Goal: Information Seeking & Learning: Learn about a topic

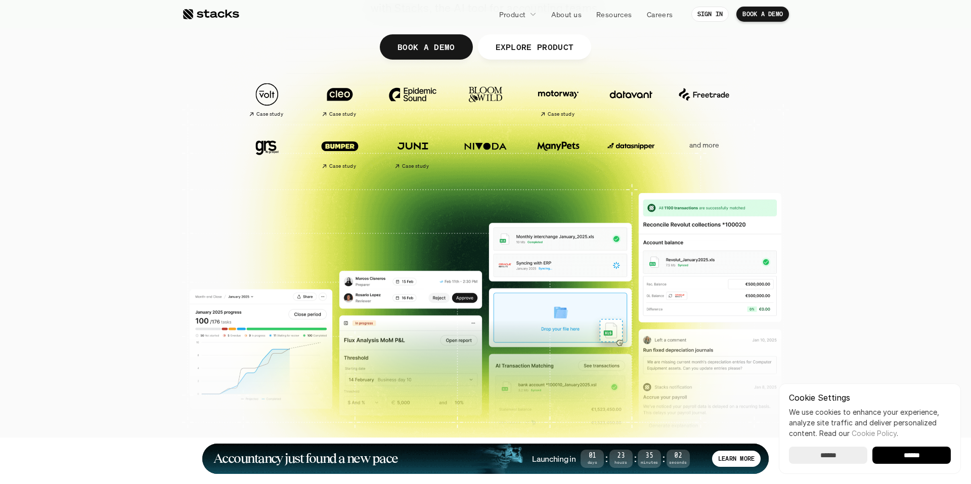
scroll to position [207, 0]
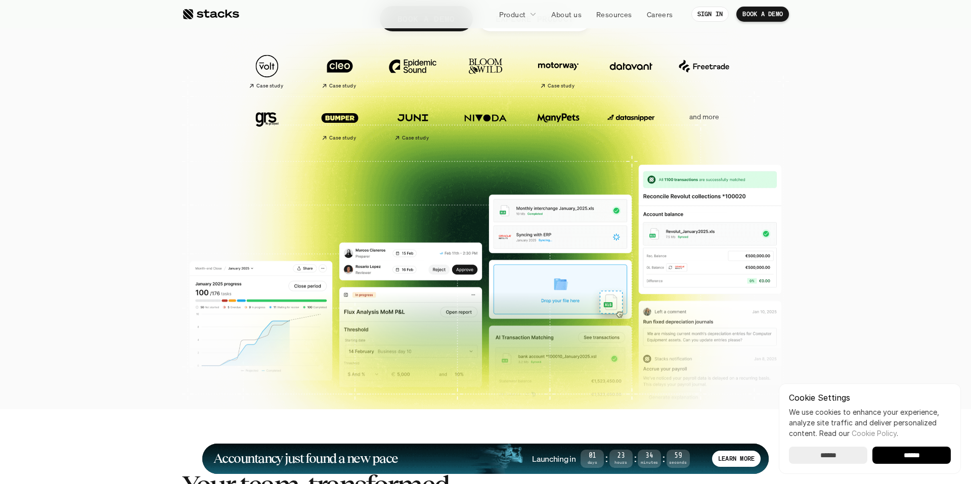
click at [491, 456] on div "Accountancy just found a new pace" at bounding box center [369, 459] width 313 height 12
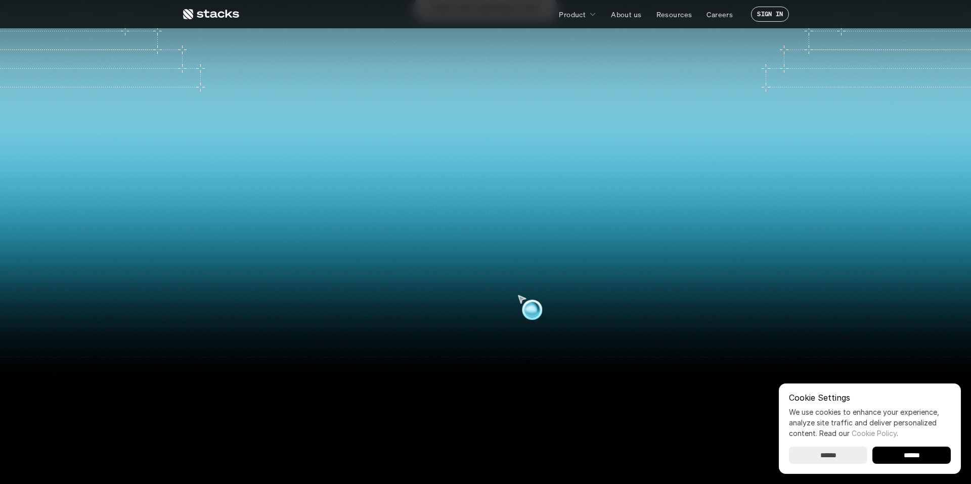
scroll to position [270, 0]
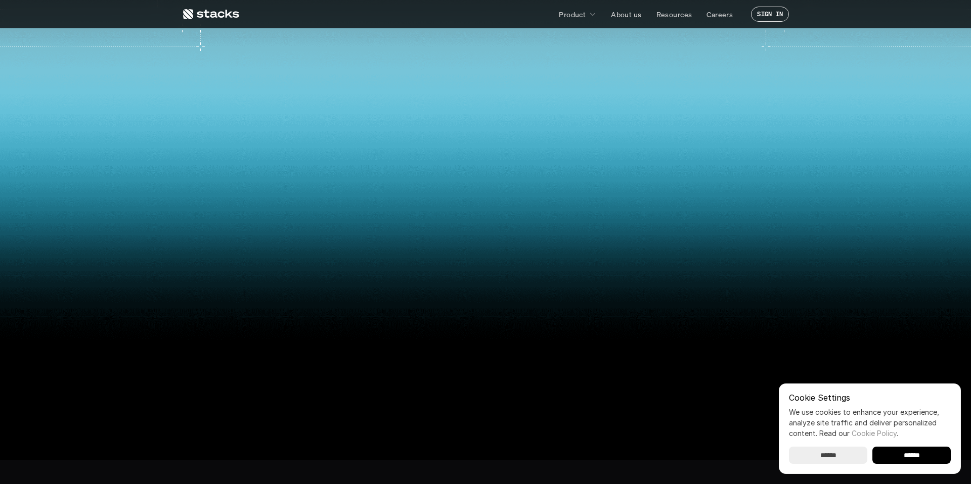
click at [919, 461] on input "******" at bounding box center [911, 455] width 78 height 17
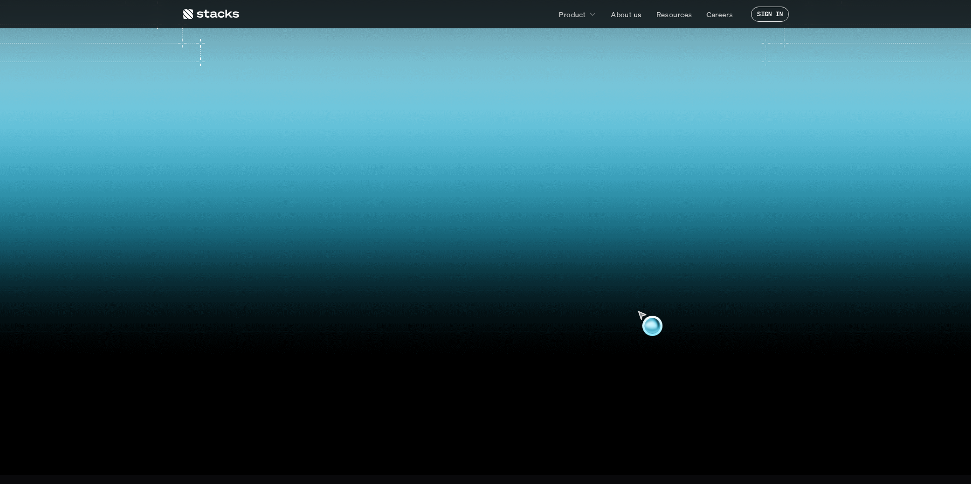
scroll to position [0, 0]
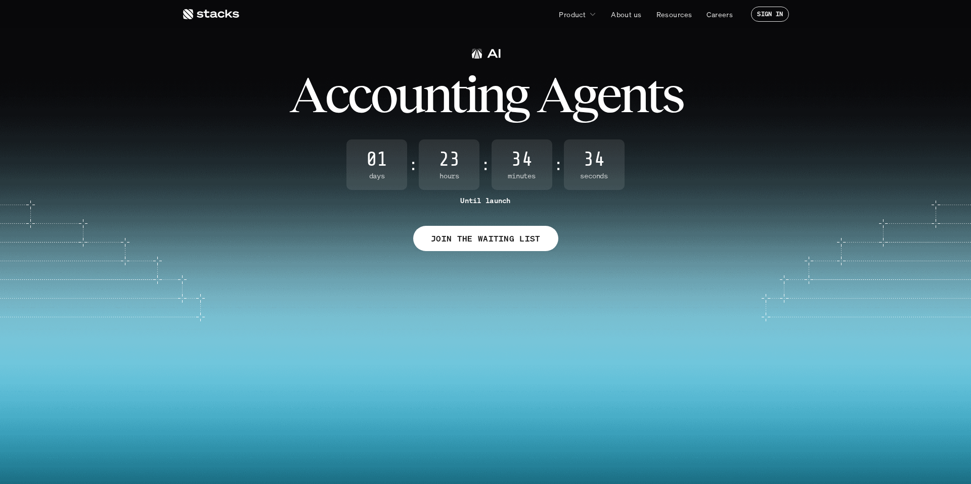
click at [212, 14] on use at bounding box center [211, 14] width 56 height 10
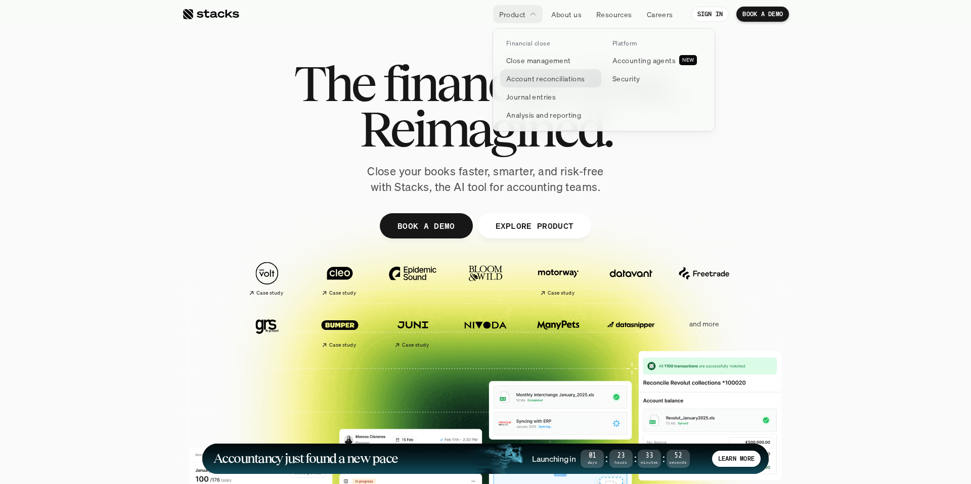
click at [537, 79] on p "Account reconciliations" at bounding box center [545, 78] width 79 height 11
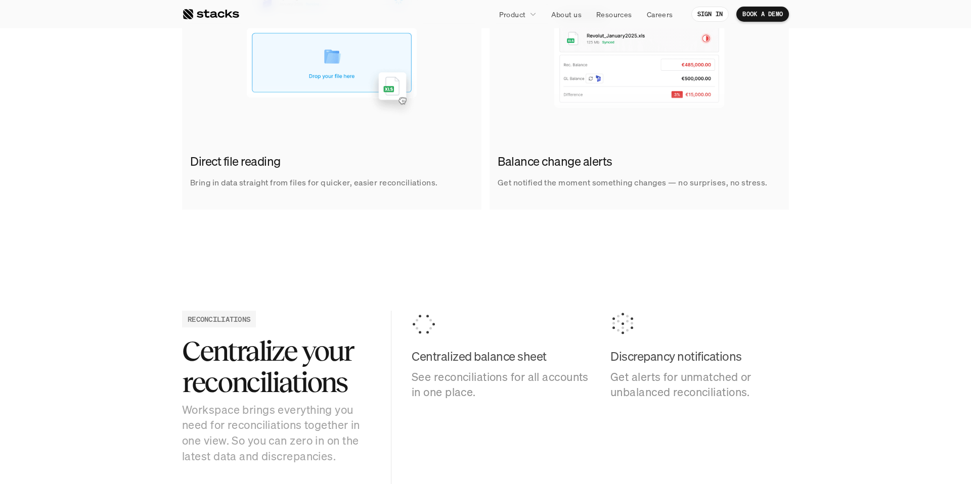
scroll to position [1009, 0]
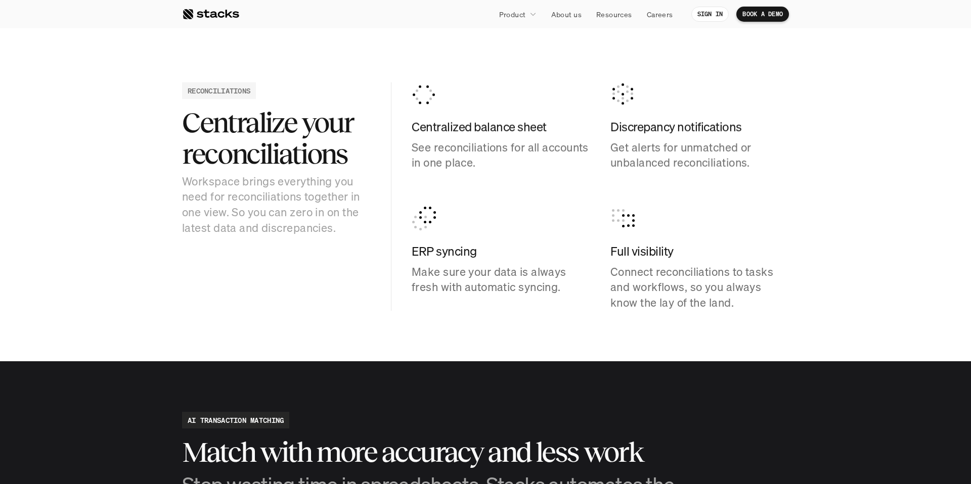
click at [215, 21] on link at bounding box center [210, 14] width 57 height 18
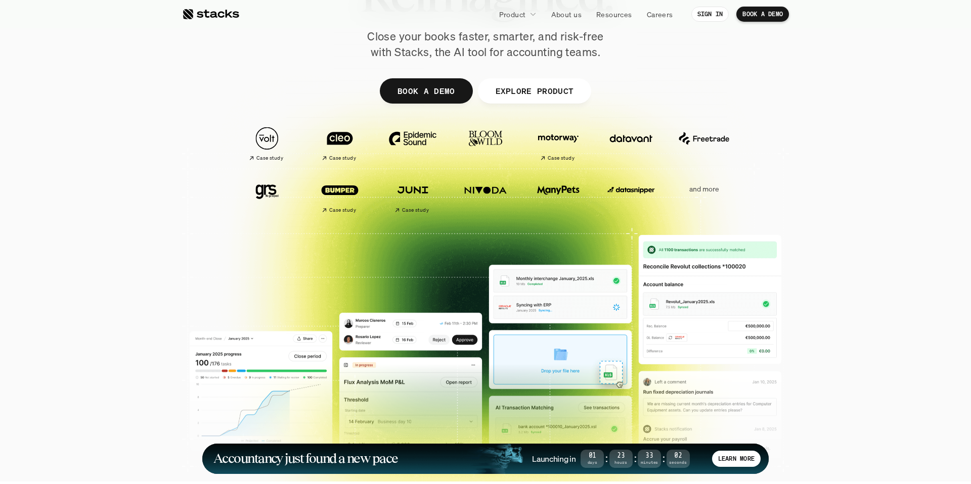
scroll to position [187, 0]
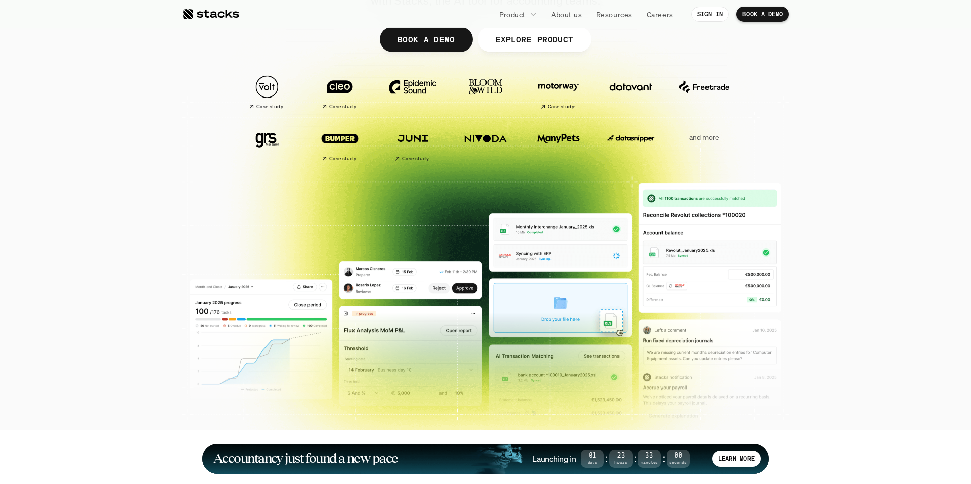
click at [713, 142] on p "and more" at bounding box center [703, 137] width 63 height 9
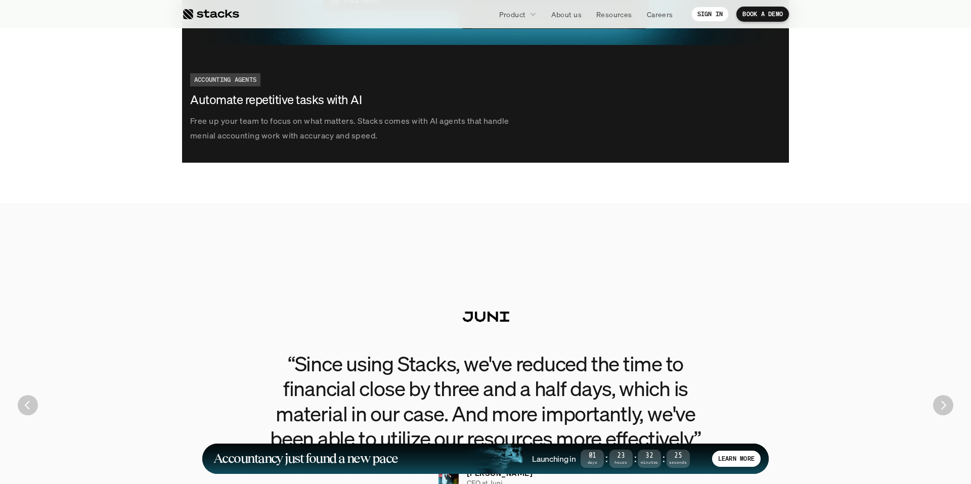
scroll to position [2192, 0]
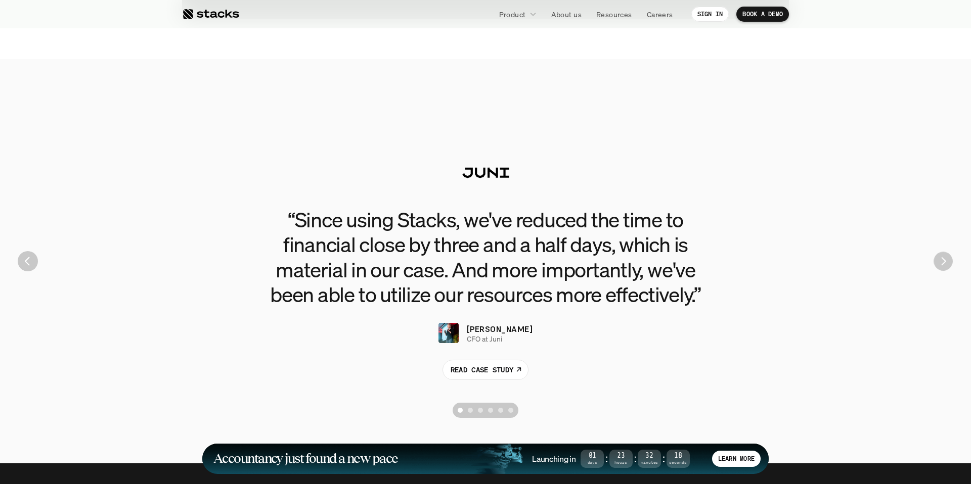
click at [943, 265] on img "Next" at bounding box center [942, 261] width 19 height 19
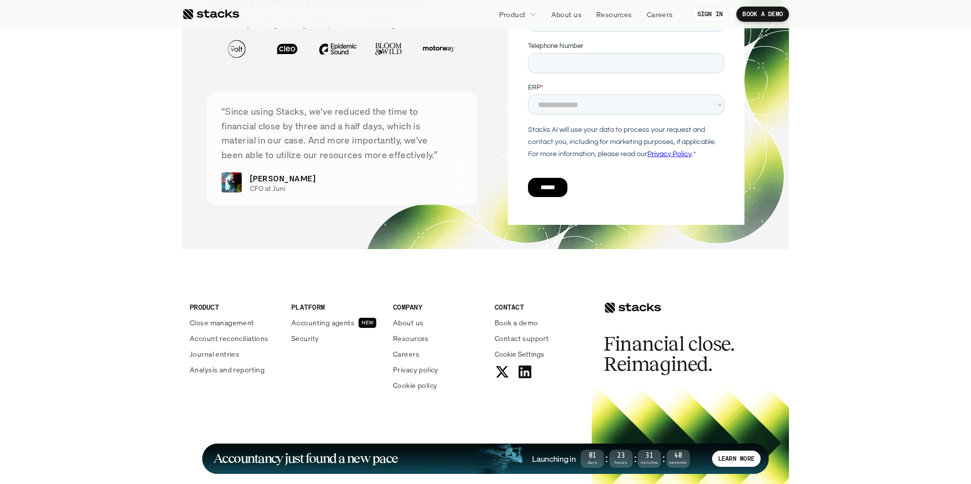
scroll to position [3538, 0]
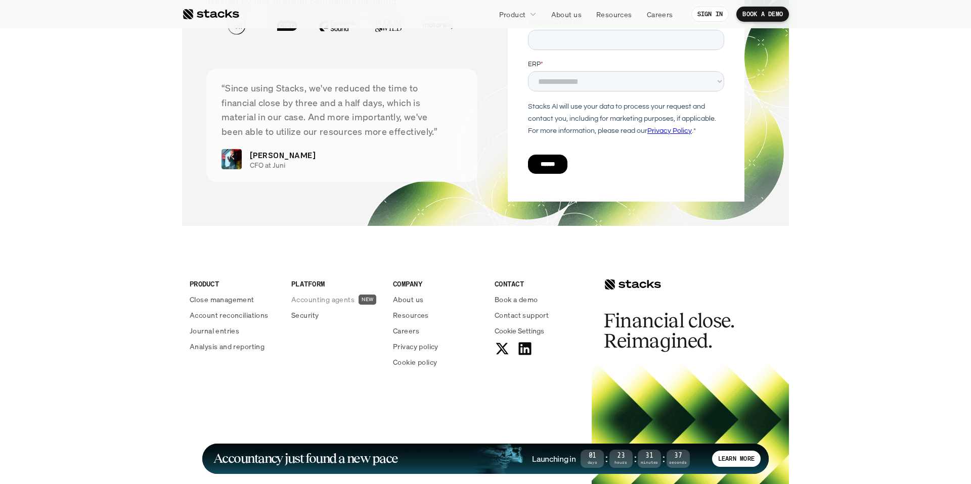
click at [328, 300] on p "Accounting agents" at bounding box center [322, 299] width 63 height 11
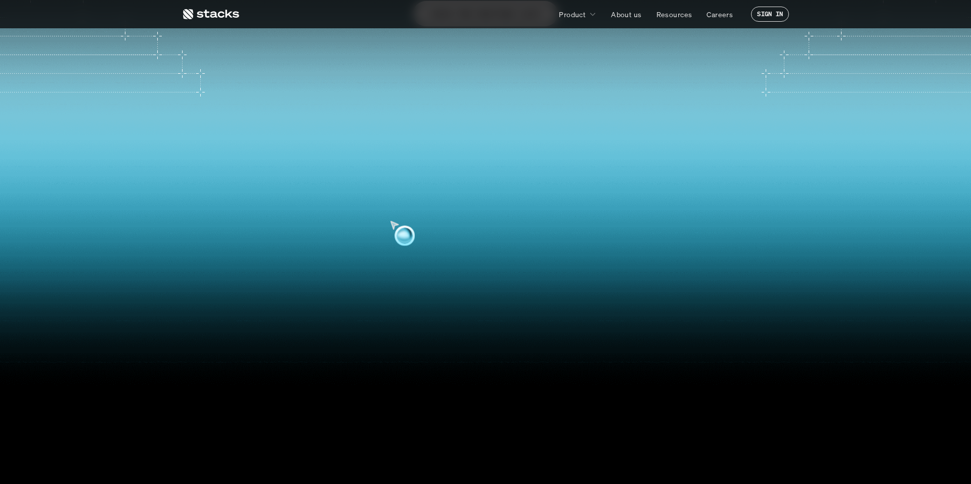
scroll to position [241, 0]
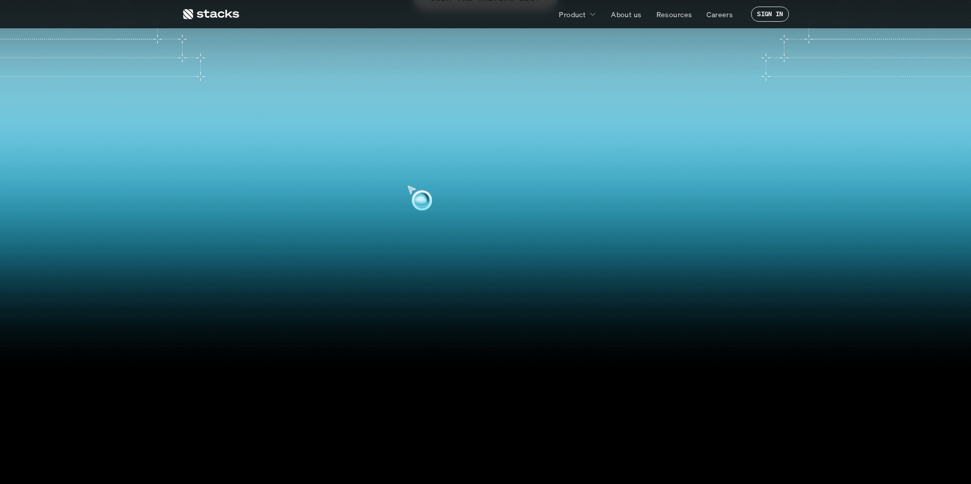
click at [396, 159] on video at bounding box center [485, 254] width 954 height 406
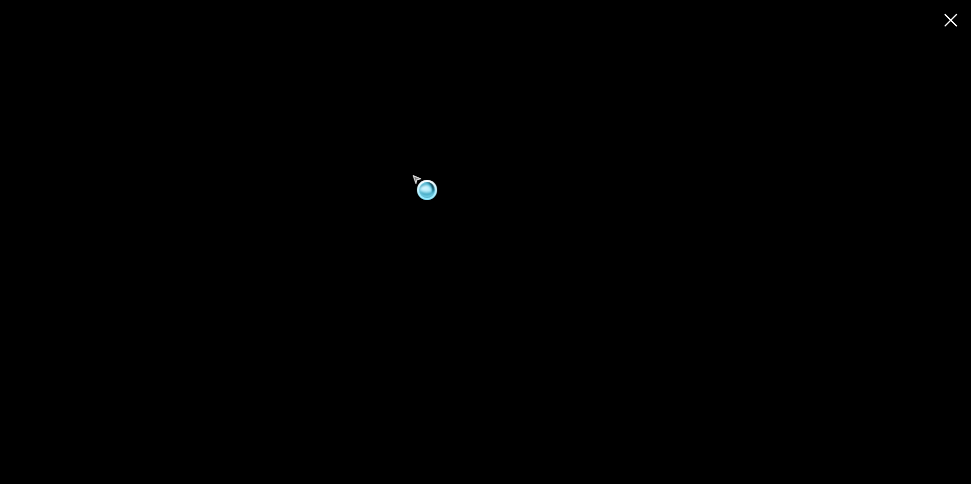
click at [396, 159] on video at bounding box center [485, 242] width 971 height 414
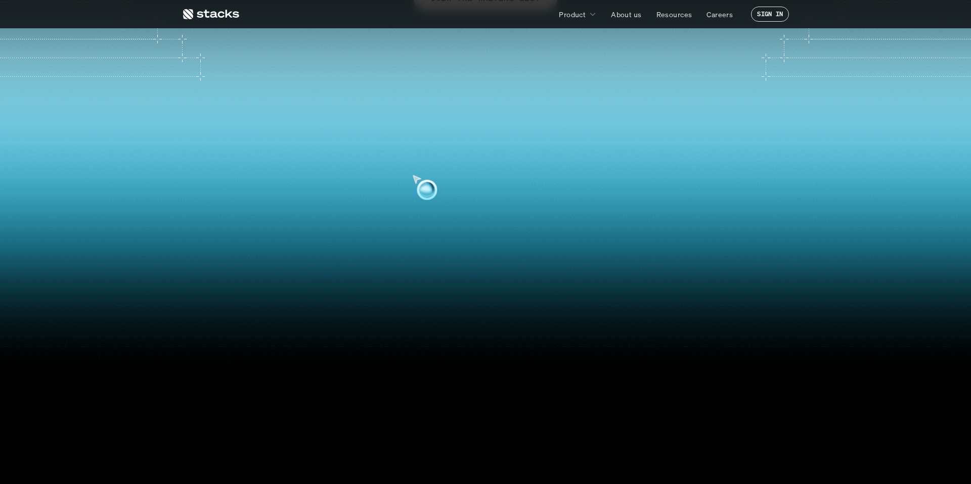
click at [396, 159] on video at bounding box center [485, 254] width 954 height 406
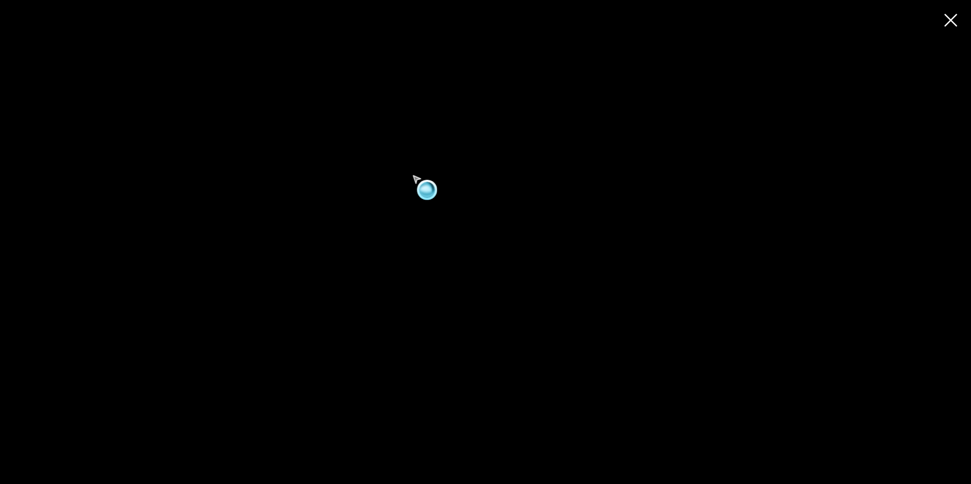
click at [396, 159] on video at bounding box center [485, 242] width 971 height 414
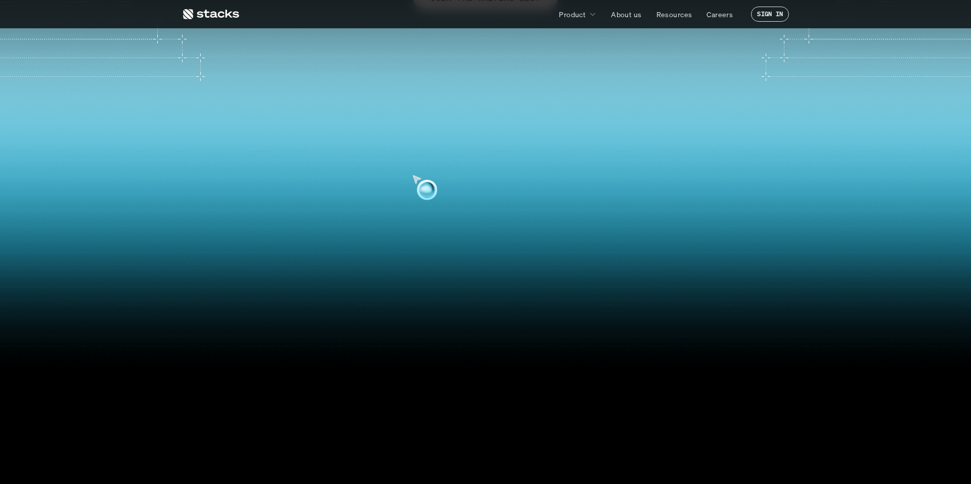
click at [396, 159] on video at bounding box center [485, 254] width 954 height 406
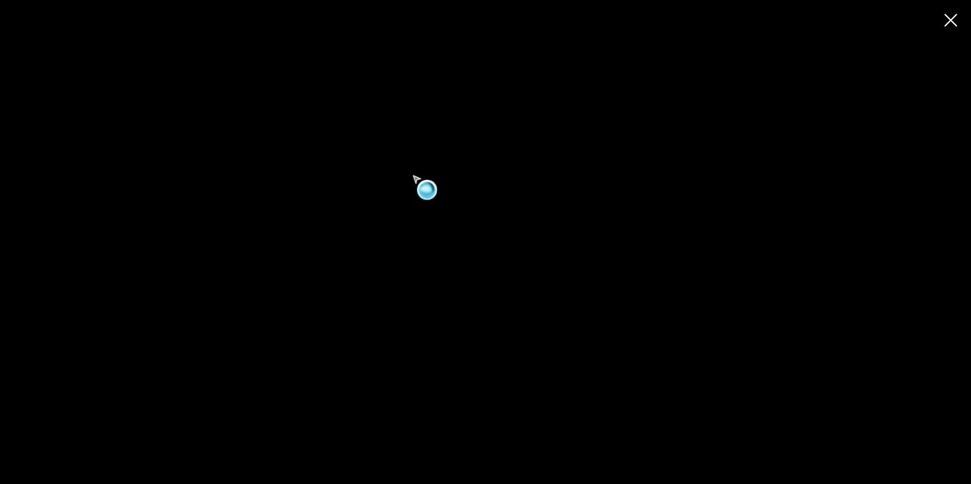
click at [396, 159] on video at bounding box center [485, 242] width 971 height 414
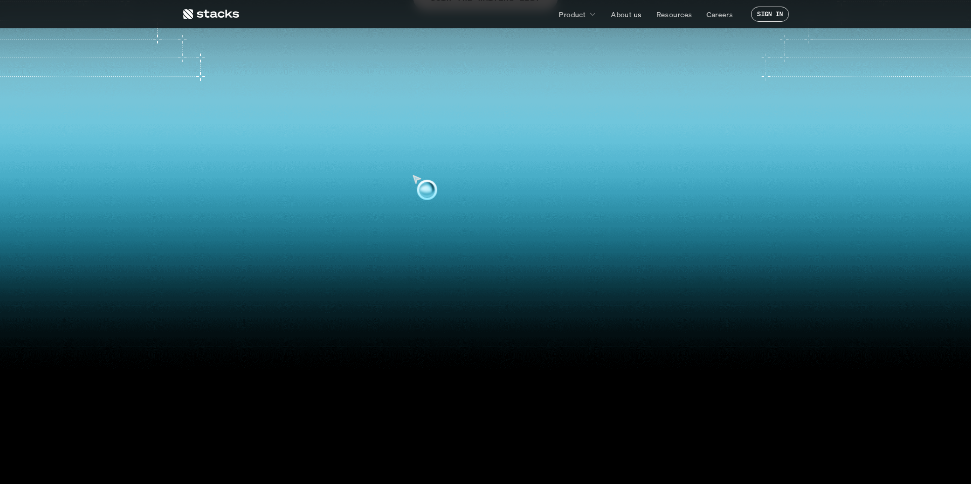
click at [396, 159] on video at bounding box center [485, 254] width 954 height 406
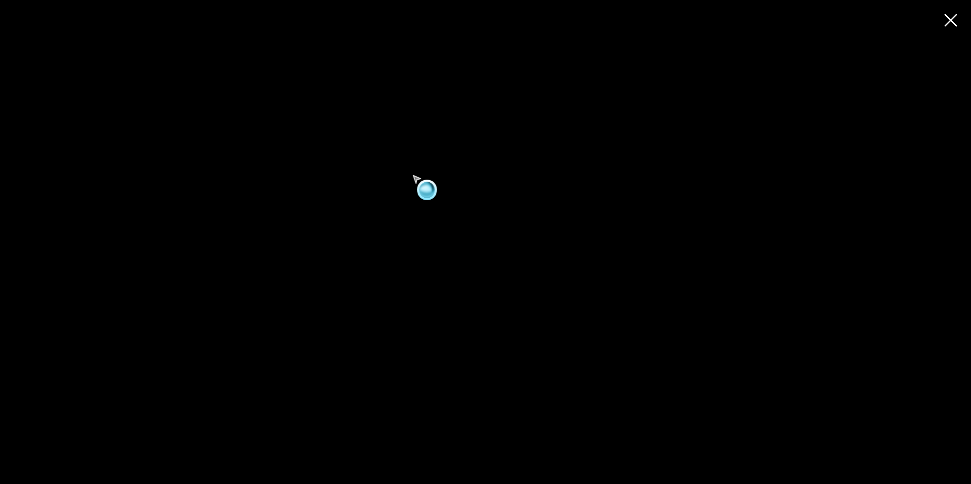
click at [396, 159] on video at bounding box center [485, 242] width 971 height 414
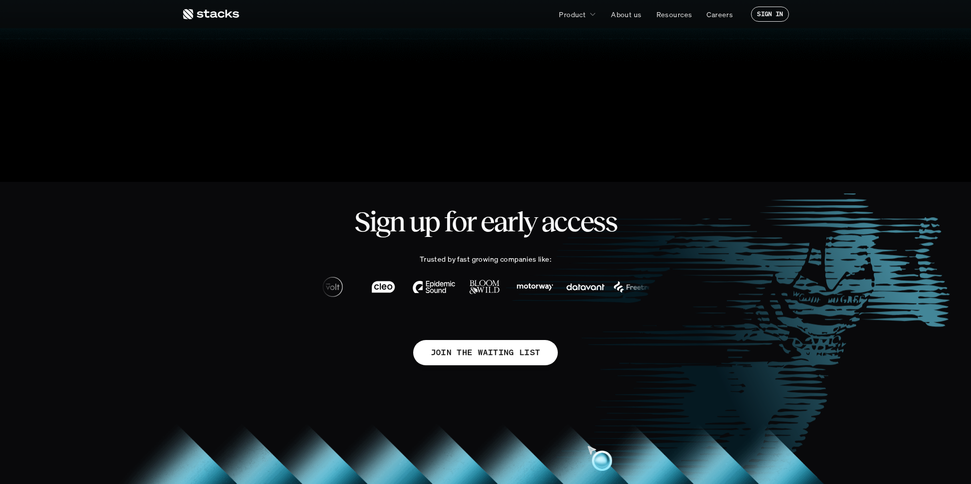
scroll to position [687, 0]
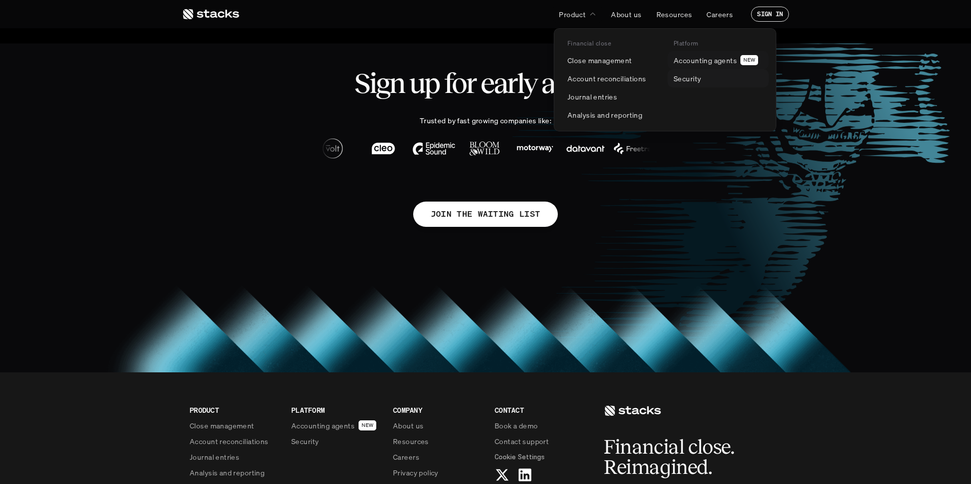
click at [712, 79] on link "Security" at bounding box center [717, 78] width 101 height 18
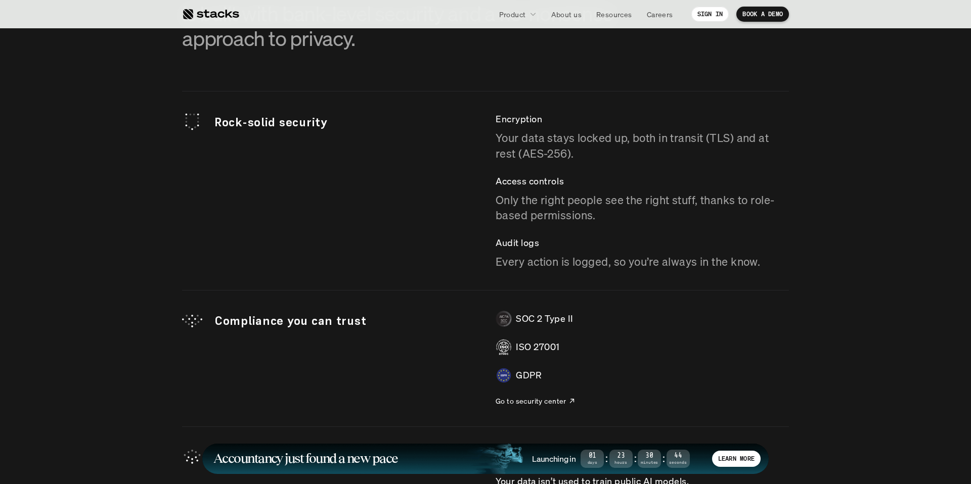
scroll to position [2788, 0]
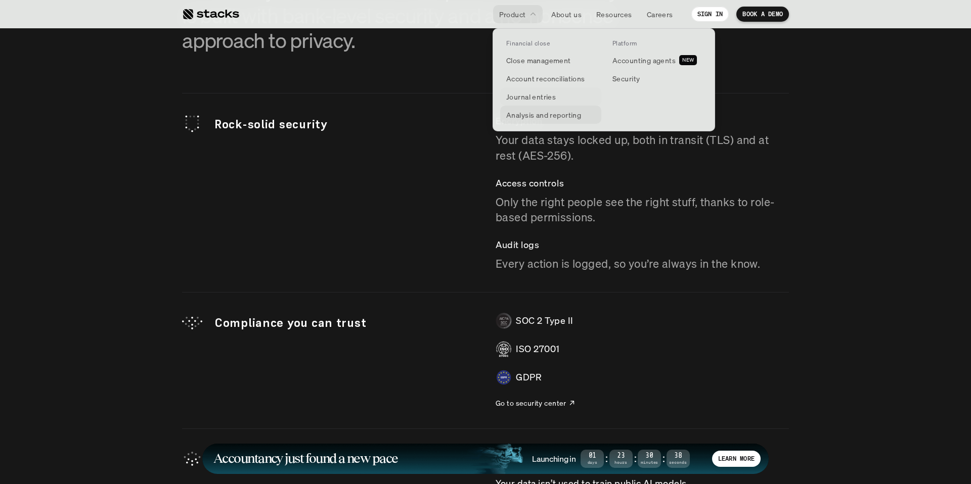
click at [538, 113] on p "Analysis and reporting" at bounding box center [543, 115] width 75 height 11
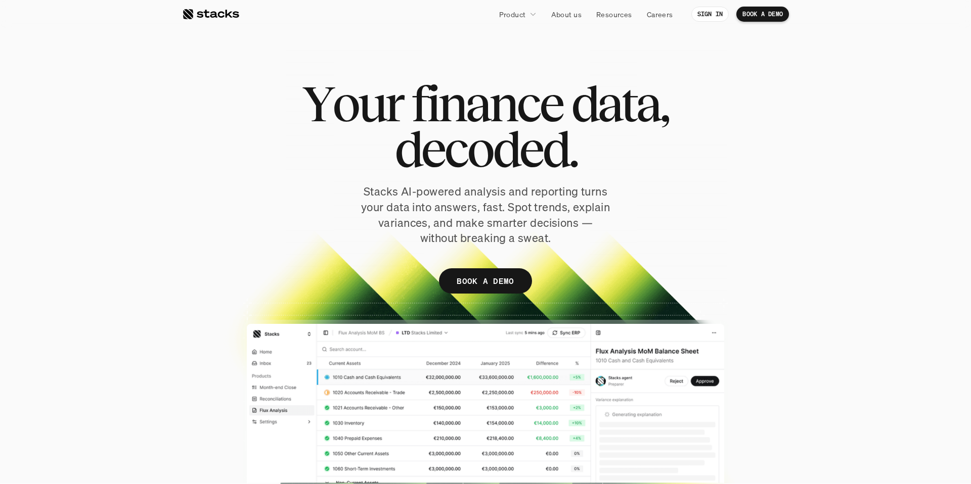
click at [219, 15] on div at bounding box center [210, 14] width 57 height 12
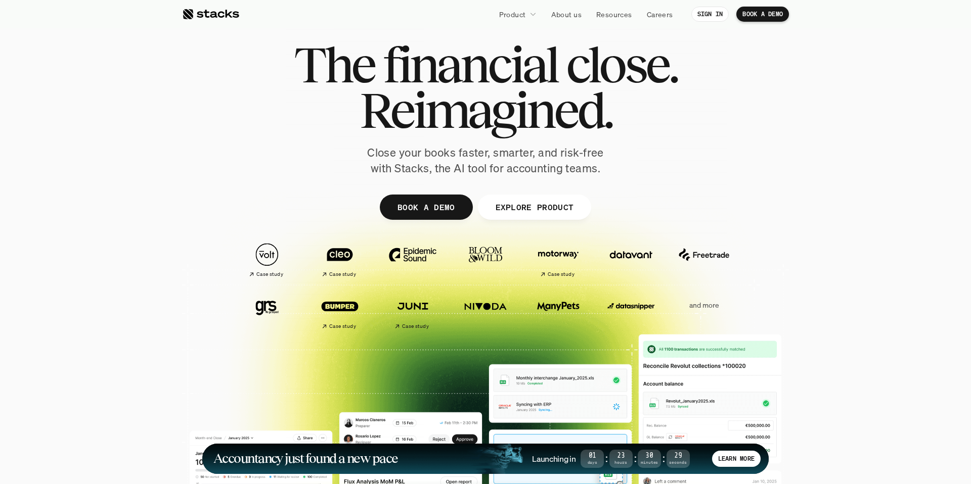
scroll to position [19, 0]
click at [709, 256] on img at bounding box center [703, 254] width 57 height 39
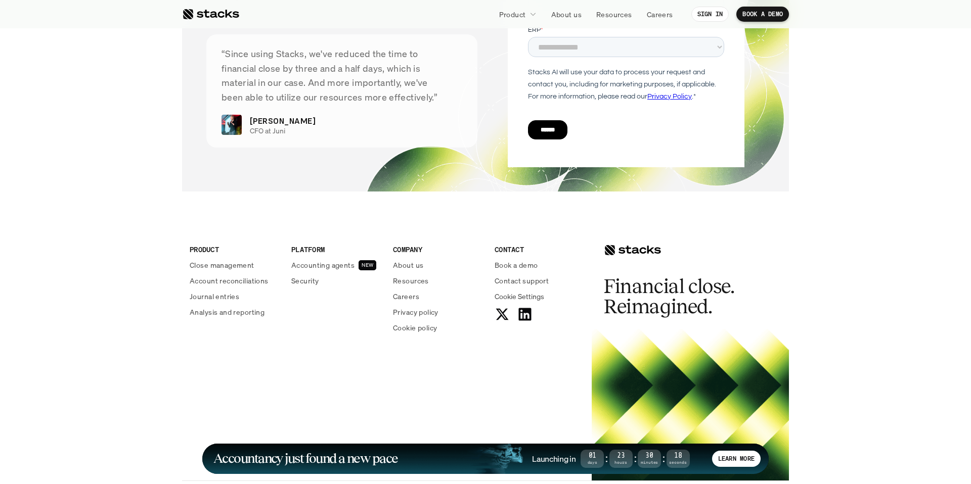
scroll to position [3659, 0]
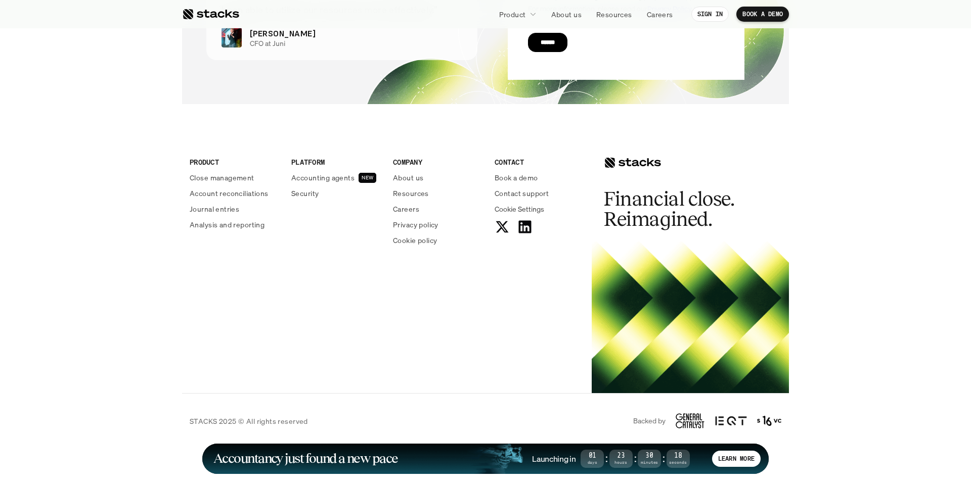
click at [687, 322] on div at bounding box center [689, 318] width 197 height 152
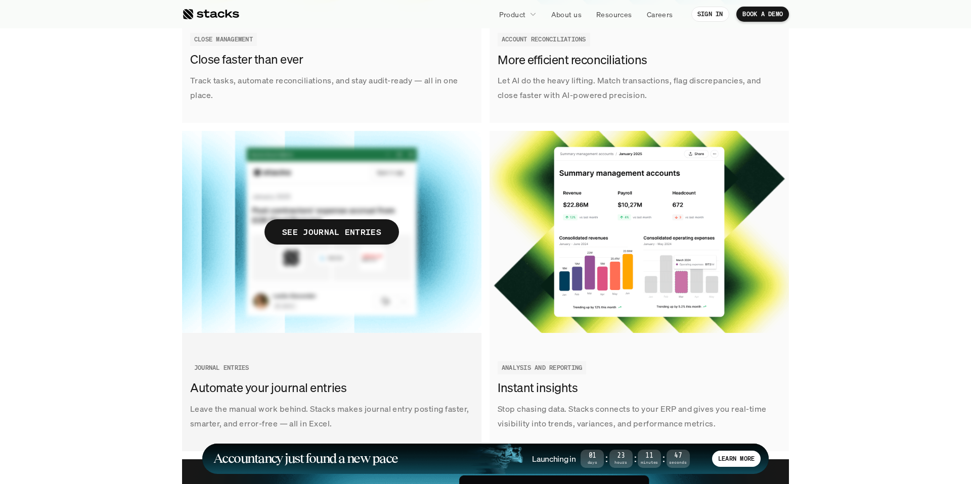
scroll to position [1435, 0]
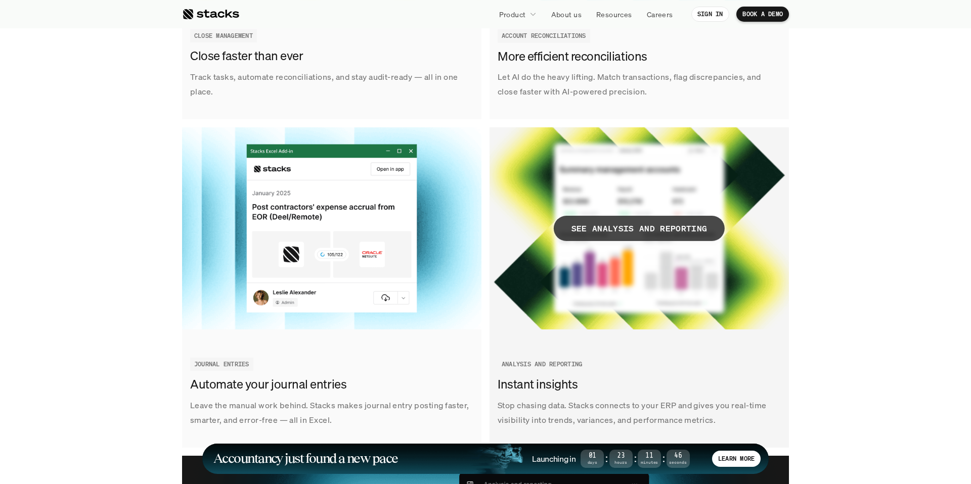
click at [666, 237] on span "SEE ANALYSIS AND REPORTING" at bounding box center [639, 228] width 171 height 25
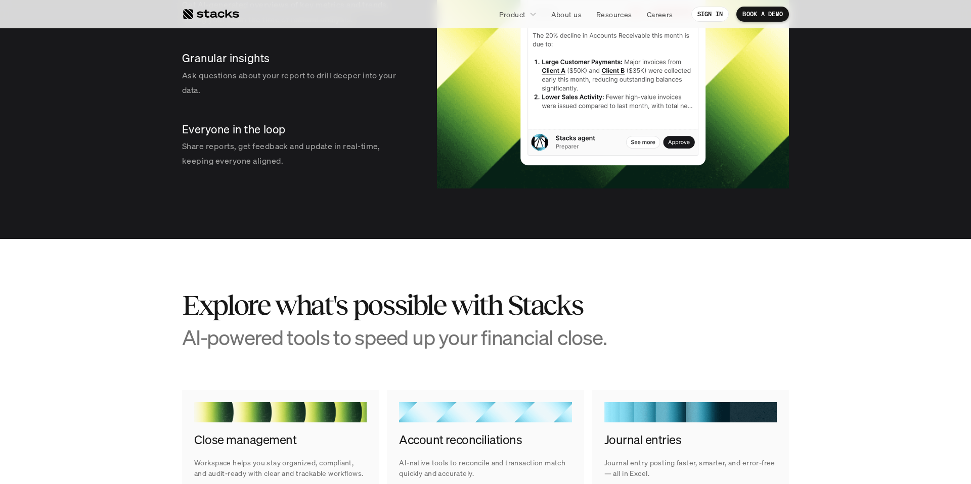
scroll to position [1999, 0]
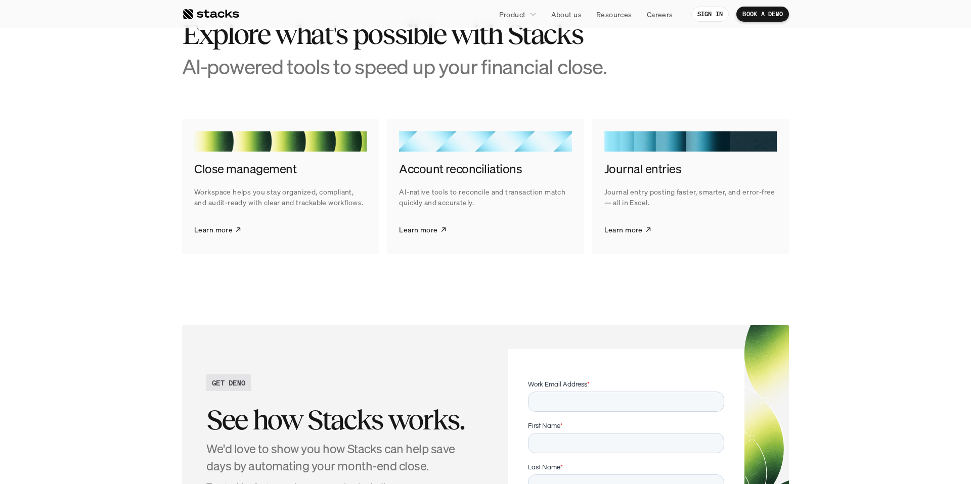
click at [539, 297] on section "Explore what's possible with Stacks AI-powered tools to speed up your financial…" at bounding box center [485, 136] width 971 height 337
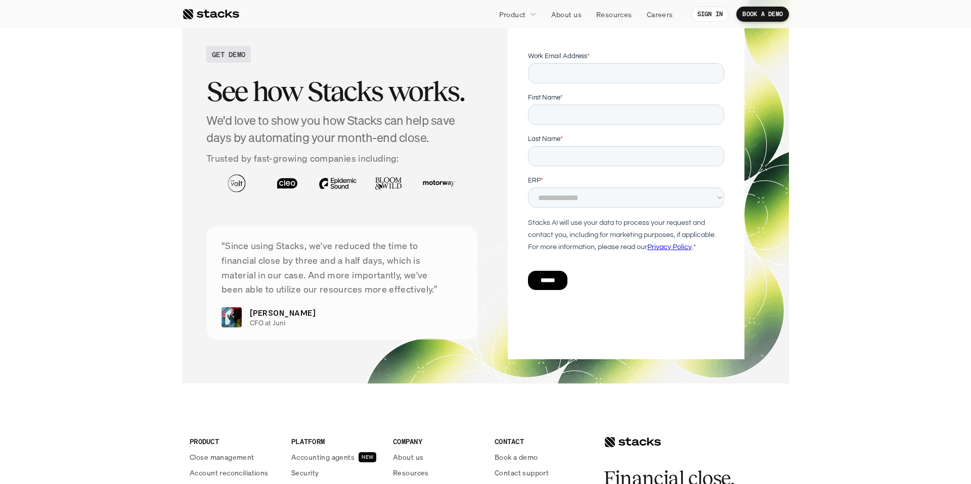
scroll to position [2331, 0]
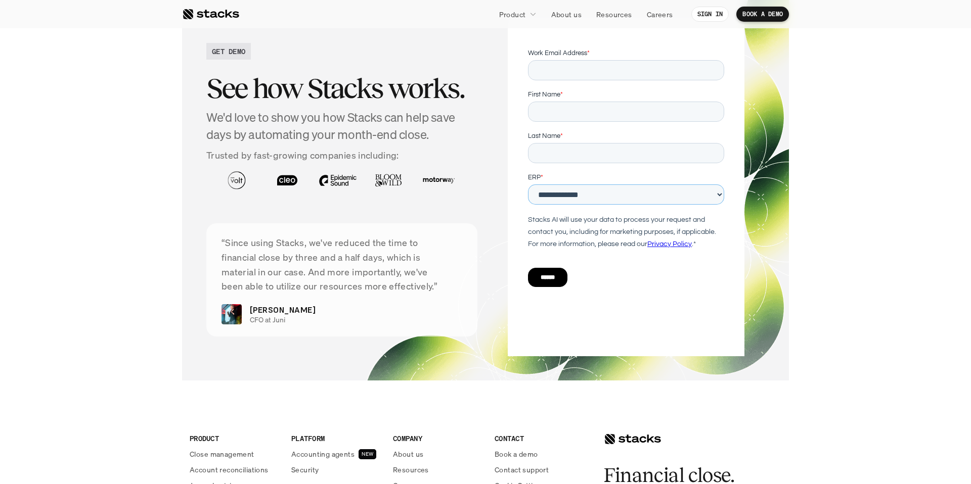
click at [570, 199] on select "**********" at bounding box center [625, 195] width 196 height 20
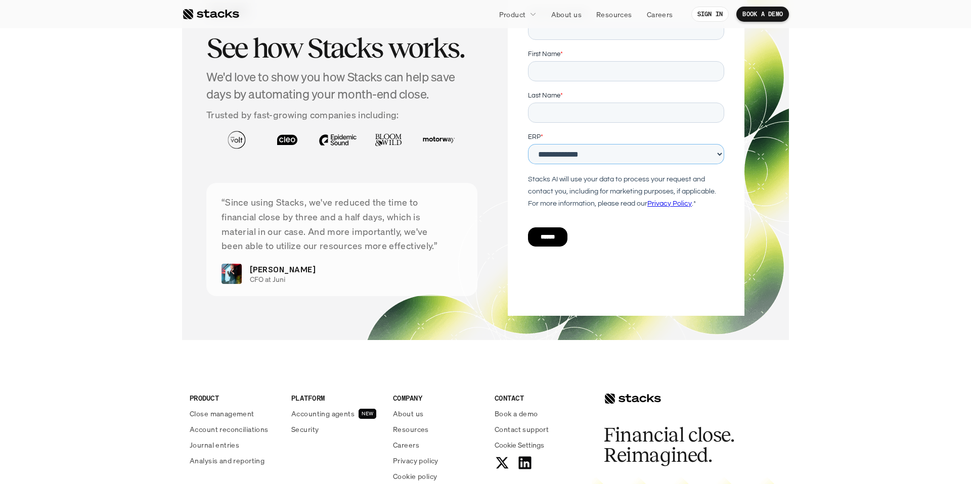
scroll to position [2455, 0]
